Goal: Information Seeking & Learning: Learn about a topic

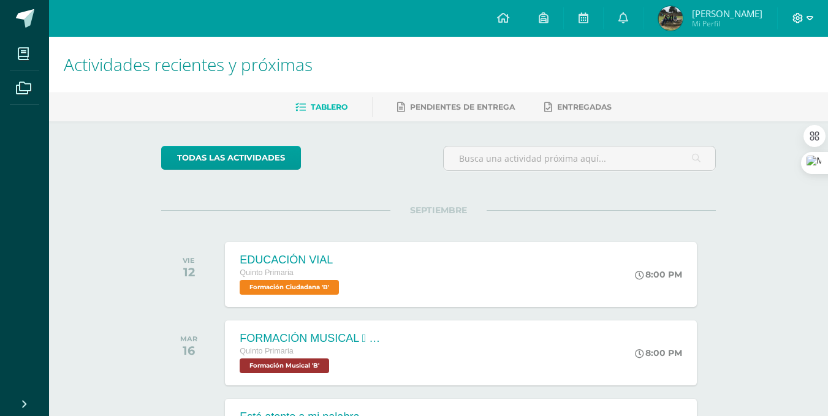
click at [803, 20] on span at bounding box center [802, 18] width 21 height 13
click at [781, 86] on span "Cerrar sesión" at bounding box center [771, 84] width 55 height 12
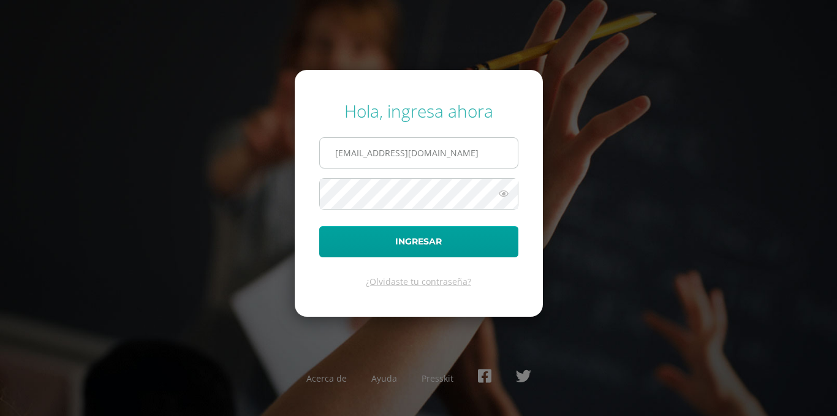
click at [504, 146] on input "[EMAIL_ADDRESS][DOMAIN_NAME]" at bounding box center [419, 153] width 198 height 30
type input "[EMAIL_ADDRESS][DOMAIN_NAME]"
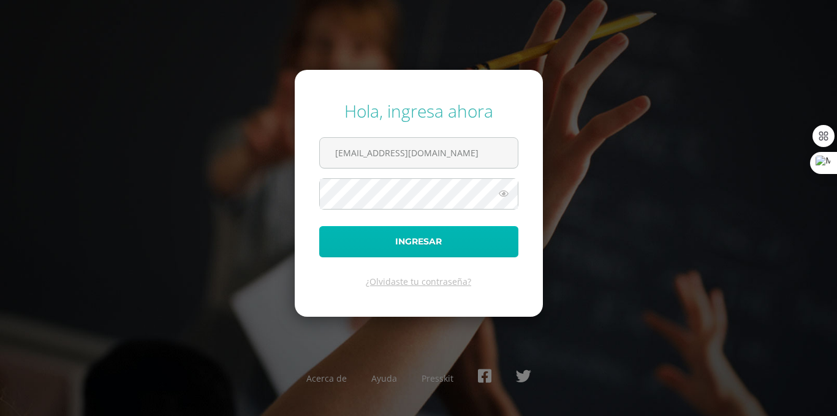
click at [423, 233] on button "Ingresar" at bounding box center [418, 241] width 199 height 31
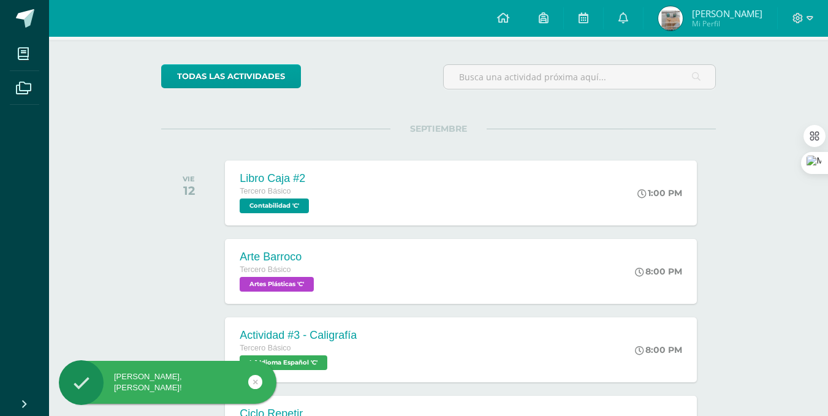
scroll to position [85, 0]
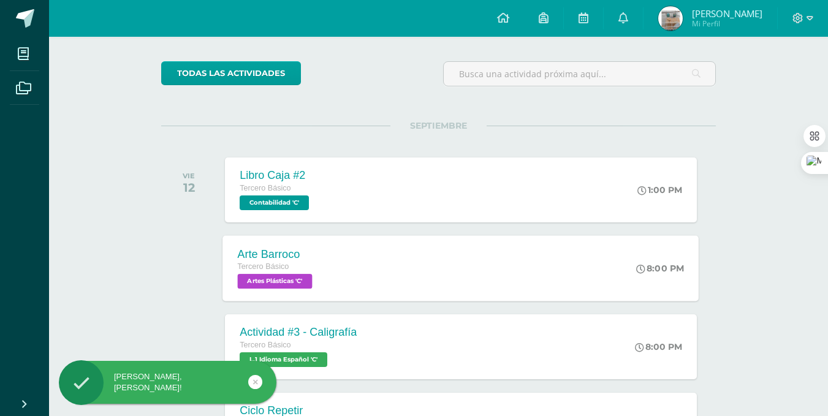
click at [439, 284] on div "Arte Barroco Tercero Básico Artes Plásticas 'C' 8:00 PM Arte Barroco Artes Plás…" at bounding box center [461, 268] width 476 height 66
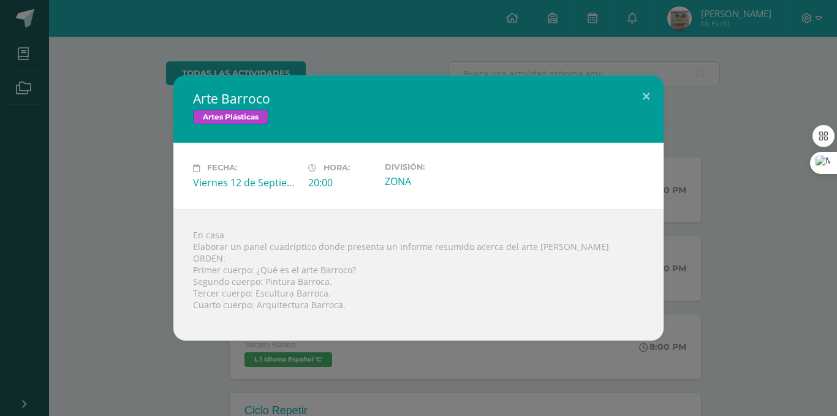
click at [9, 121] on div "Arte Barroco Artes Plásticas Fecha: [DATE] Hora: 20:00 División: ZONA" at bounding box center [418, 207] width 827 height 265
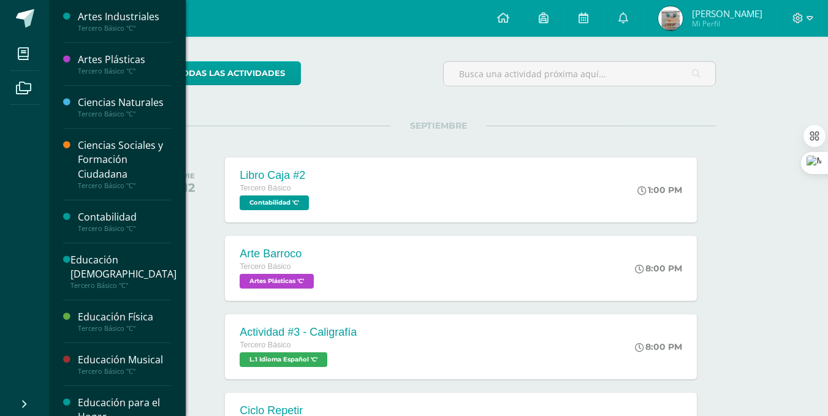
click at [124, 68] on div "Tercero Básico "C"" at bounding box center [124, 71] width 93 height 9
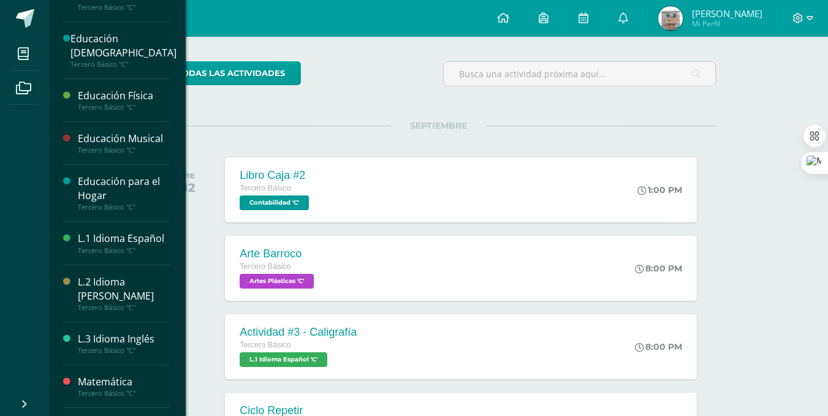
scroll to position [230, 0]
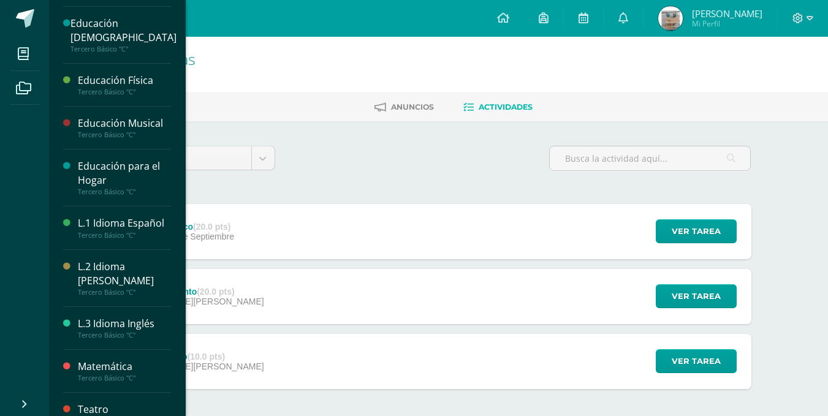
scroll to position [239, 0]
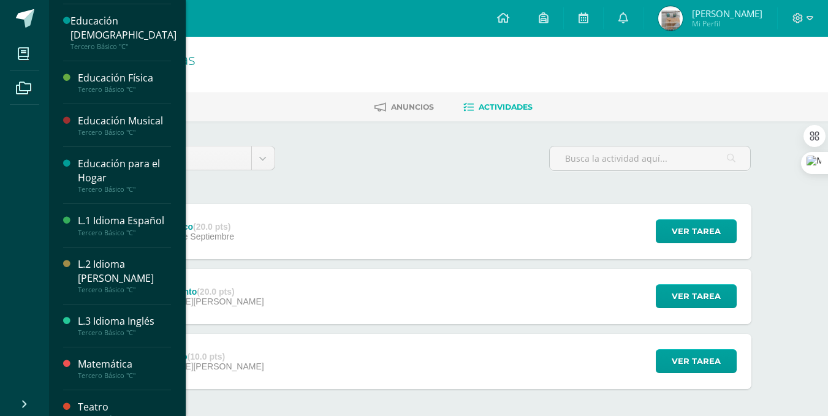
click at [125, 323] on div "L.3 Idioma Inglés" at bounding box center [124, 321] width 93 height 14
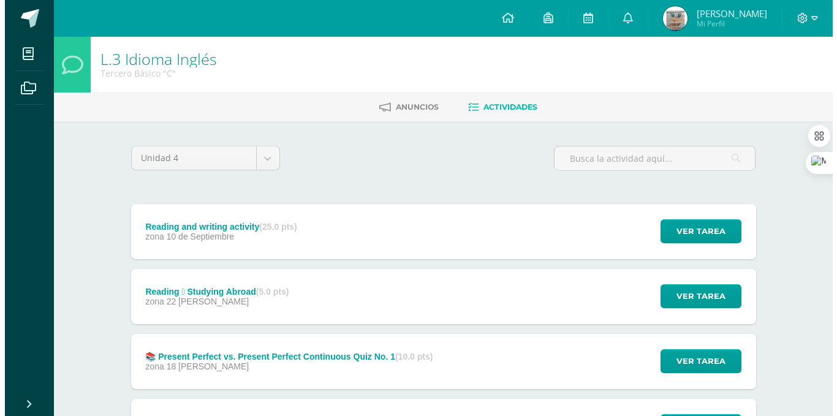
scroll to position [119, 0]
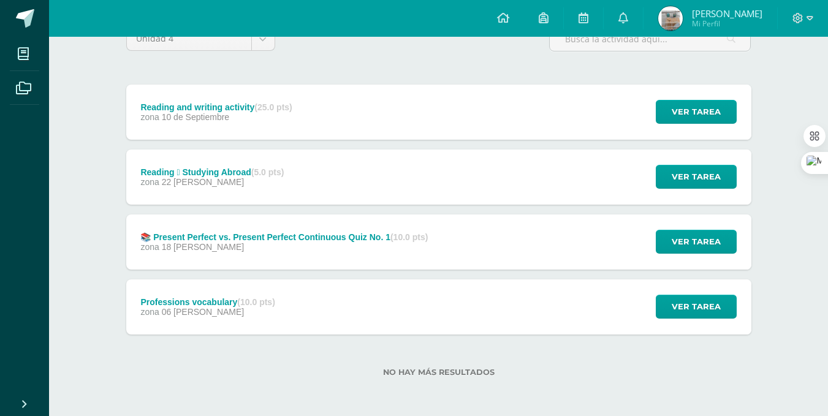
click at [271, 302] on strong "(10.0 pts)" at bounding box center [255, 302] width 37 height 10
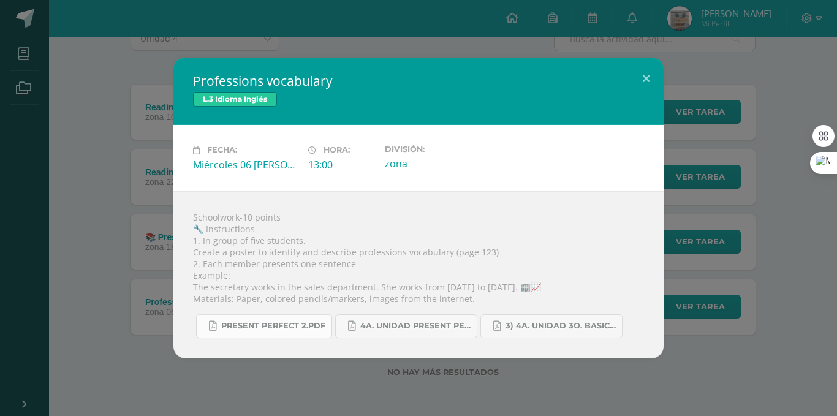
click at [264, 315] on link "Present perfect 2.pdf" at bounding box center [264, 326] width 136 height 24
